Goal: Task Accomplishment & Management: Manage account settings

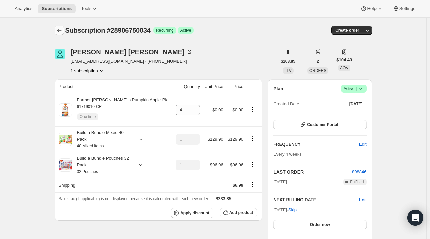
click at [61, 29] on icon "Subscriptions" at bounding box center [59, 30] width 7 height 7
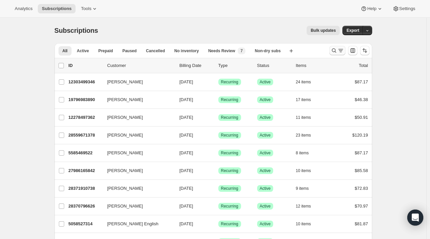
click at [333, 47] on button "Search and filter results" at bounding box center [337, 50] width 16 height 9
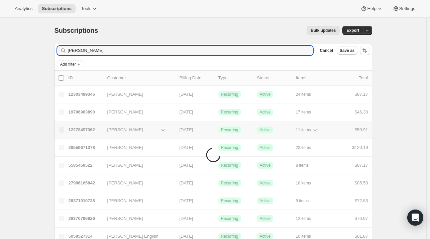
type input "[PERSON_NAME]"
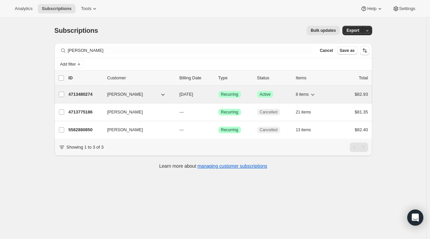
click at [114, 90] on div "4713480274 [PERSON_NAME] [DATE] Success Recurring Success Active 8 items $82.93" at bounding box center [217, 94] width 299 height 9
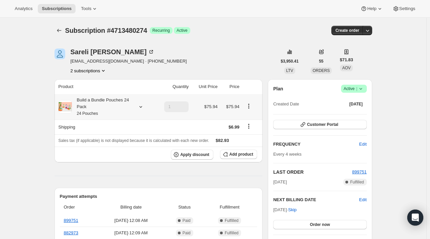
click at [142, 105] on icon at bounding box center [140, 106] width 7 height 7
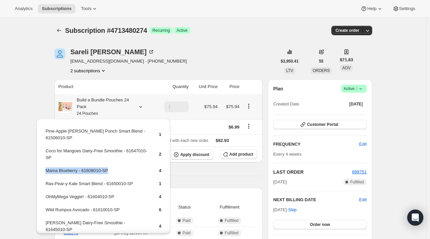
drag, startPoint x: 111, startPoint y: 170, endPoint x: 45, endPoint y: 168, distance: 65.2
click at [45, 168] on td "Mama Blueberry - 61608010-SP" at bounding box center [96, 173] width 102 height 12
copy td "Mama Blueberry - 61608010-SP"
click at [240, 155] on span "Add product" at bounding box center [241, 153] width 24 height 5
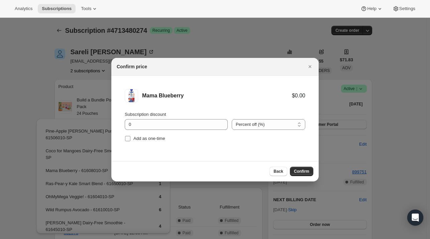
click at [130, 138] on span ":rpg:" at bounding box center [128, 138] width 6 height 6
click at [130, 138] on input "Add as one-time" at bounding box center [127, 138] width 5 height 5
checkbox input "true"
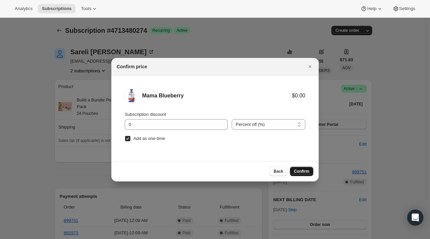
click at [291, 169] on button "Confirm" at bounding box center [301, 170] width 23 height 9
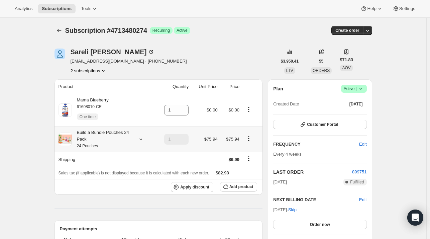
click at [142, 138] on icon at bounding box center [140, 139] width 7 height 7
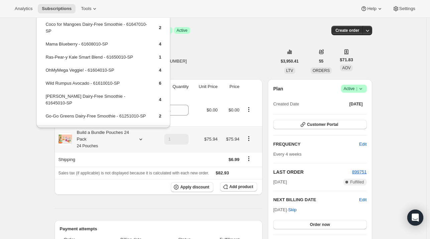
scroll to position [24, 0]
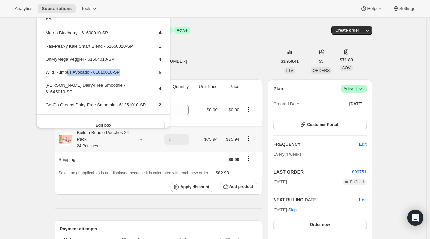
drag, startPoint x: 111, startPoint y: 72, endPoint x: 65, endPoint y: 75, distance: 45.9
click at [65, 75] on td "Wild Rumpus Avocado - 61610010-SP" at bounding box center [96, 74] width 102 height 12
click at [130, 71] on td "Wild Rumpus Avocado - 61610010-SP" at bounding box center [96, 74] width 102 height 12
click at [123, 71] on td "Wild Rumpus Avocado - 61610010-SP" at bounding box center [96, 74] width 102 height 12
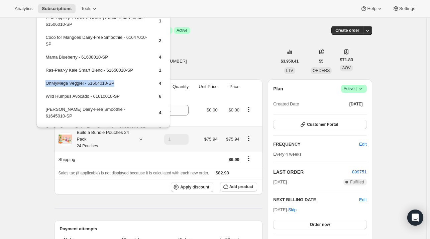
drag, startPoint x: 114, startPoint y: 85, endPoint x: 46, endPoint y: 86, distance: 67.8
click at [46, 86] on td "OhMyMega Veggie! - 61604010-SP" at bounding box center [96, 86] width 102 height 12
copy td "OhMyMega Veggie! - 61604010-SP"
click at [233, 186] on span "Add product" at bounding box center [241, 186] width 24 height 5
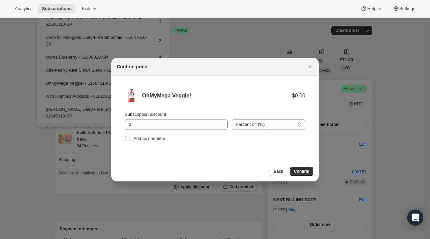
click at [158, 139] on span "Add as one-time" at bounding box center [149, 138] width 32 height 5
click at [130, 139] on input "Add as one-time" at bounding box center [127, 138] width 5 height 5
checkbox input "true"
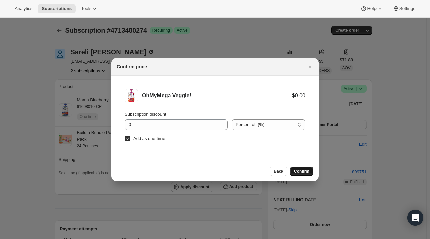
click at [298, 168] on span "Confirm" at bounding box center [301, 170] width 15 height 5
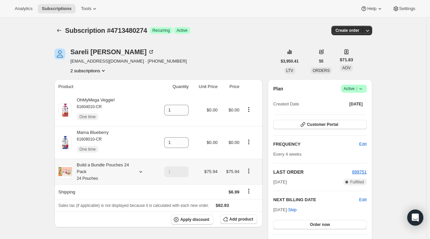
click at [138, 167] on div "Build a Bundle Pouches 24 Pack 24 Pouches" at bounding box center [105, 171] width 95 height 20
click at [141, 171] on icon at bounding box center [140, 171] width 7 height 7
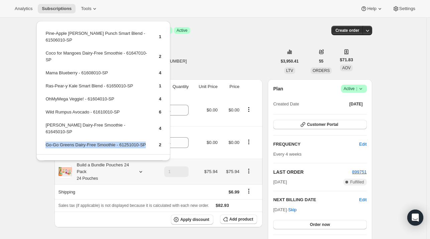
drag, startPoint x: 144, startPoint y: 131, endPoint x: 45, endPoint y: 132, distance: 98.2
click at [45, 141] on td "Go-Go Greens Dairy-Free Smoothie - 61251010-SP" at bounding box center [96, 147] width 102 height 12
copy td "Go-Go Greens Dairy-Free Smoothie - 61251010-SP"
click at [234, 220] on span "Add product" at bounding box center [241, 218] width 24 height 5
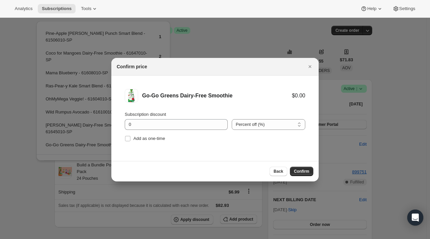
click at [123, 134] on li "Go-Go Greens Dairy-Free Smoothie $0.00 Subscription discount 0 Percent off (%) …" at bounding box center [214, 116] width 207 height 81
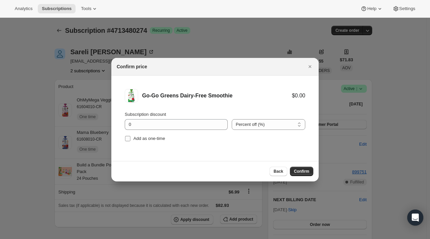
click at [129, 137] on input "Add as one-time" at bounding box center [127, 138] width 5 height 5
checkbox input "true"
click at [302, 168] on span "Confirm" at bounding box center [301, 170] width 15 height 5
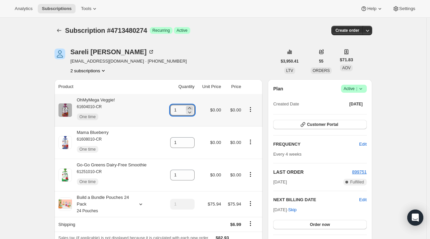
click at [188, 107] on icon at bounding box center [189, 108] width 7 height 7
type input "2"
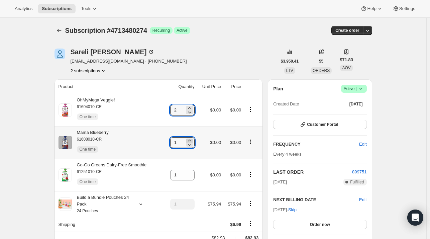
click at [190, 139] on icon at bounding box center [189, 140] width 7 height 7
type input "2"
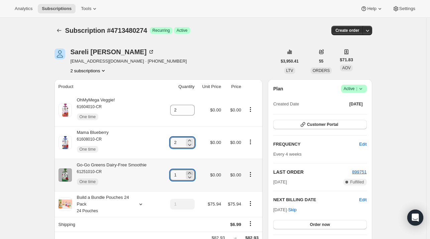
click at [191, 173] on icon at bounding box center [189, 173] width 3 height 2
type input "2"
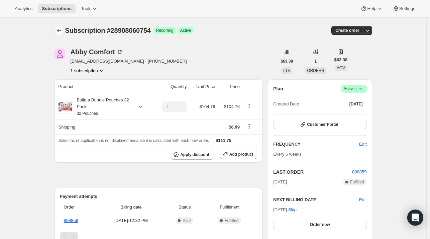
click at [62, 29] on icon "Subscriptions" at bounding box center [59, 30] width 7 height 7
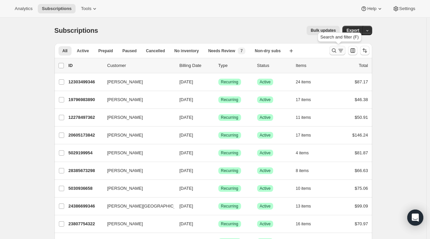
click at [335, 48] on icon "Search and filter results" at bounding box center [333, 50] width 4 height 4
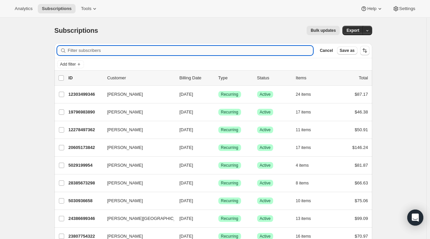
click at [185, 49] on input "Filter subscribers" at bounding box center [190, 50] width 245 height 9
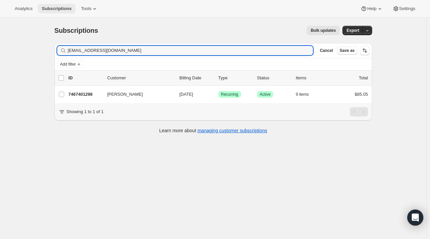
type input "analikman@gmail.com"
